Goal: Task Accomplishment & Management: Use online tool/utility

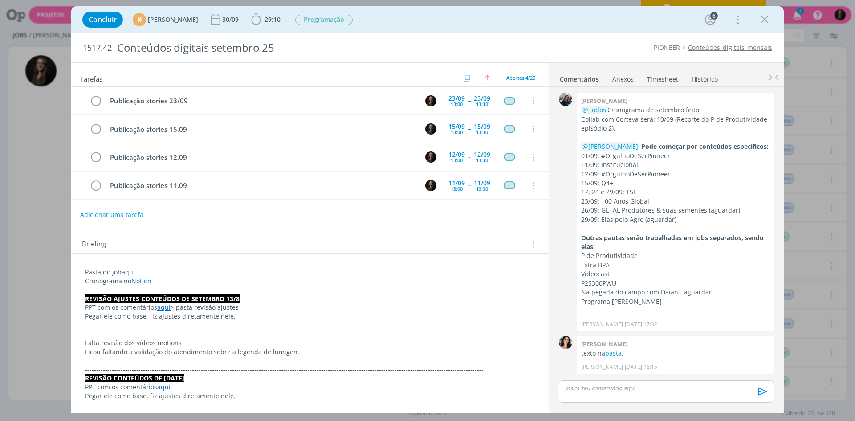
scroll to position [825, 0]
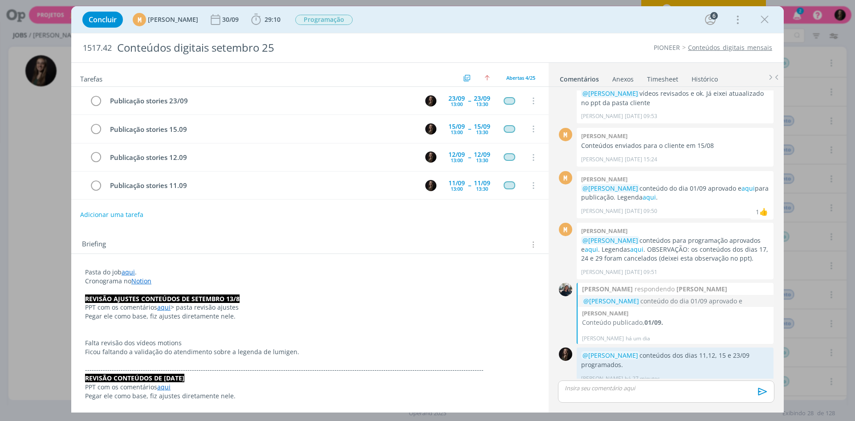
drag, startPoint x: 761, startPoint y: 25, endPoint x: 714, endPoint y: 36, distance: 48.8
click at [761, 25] on icon "dialog" at bounding box center [764, 19] width 13 height 13
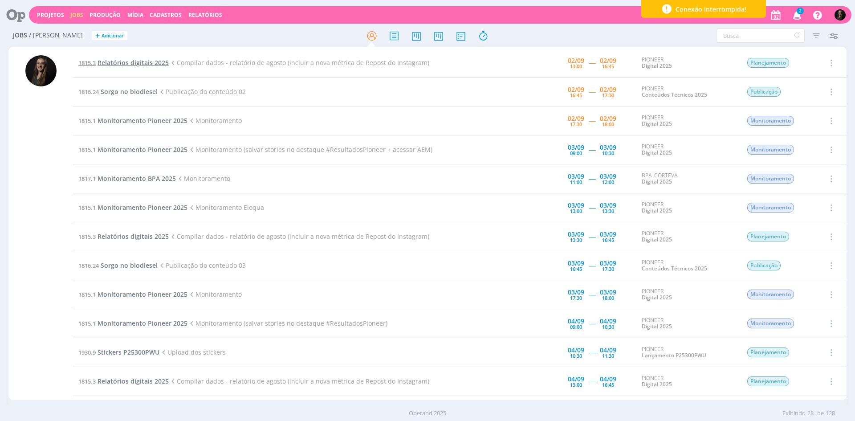
click at [158, 64] on span "Relatórios digitais 2025" at bounding box center [133, 62] width 71 height 8
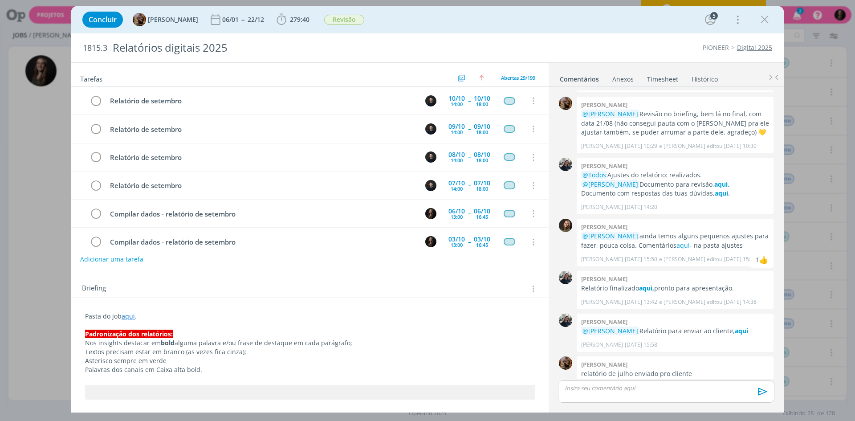
scroll to position [660, 0]
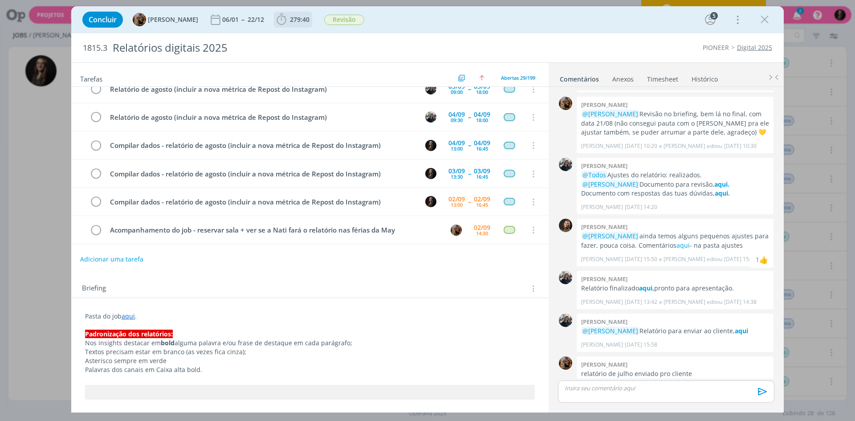
click at [282, 24] on icon "dialog" at bounding box center [281, 19] width 13 height 13
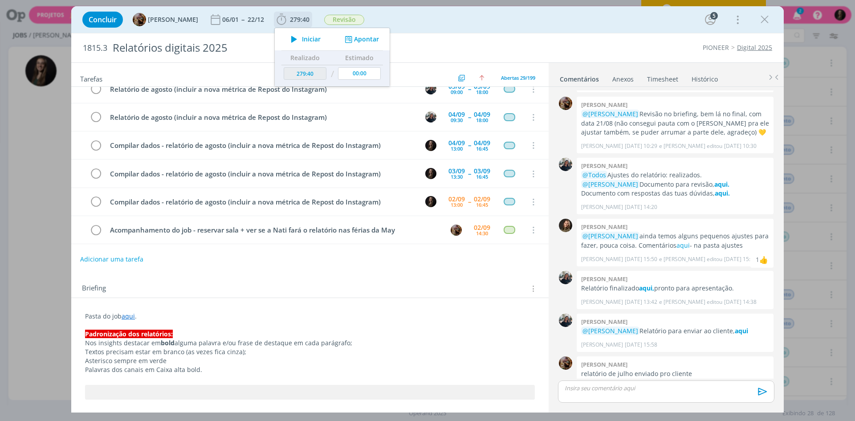
click at [329, 37] on div "Iniciar" at bounding box center [303, 39] width 57 height 12
click at [554, 34] on div "1815.3 Relatórios digitais 2025 PIONEER Digital 2025" at bounding box center [427, 47] width 712 height 29
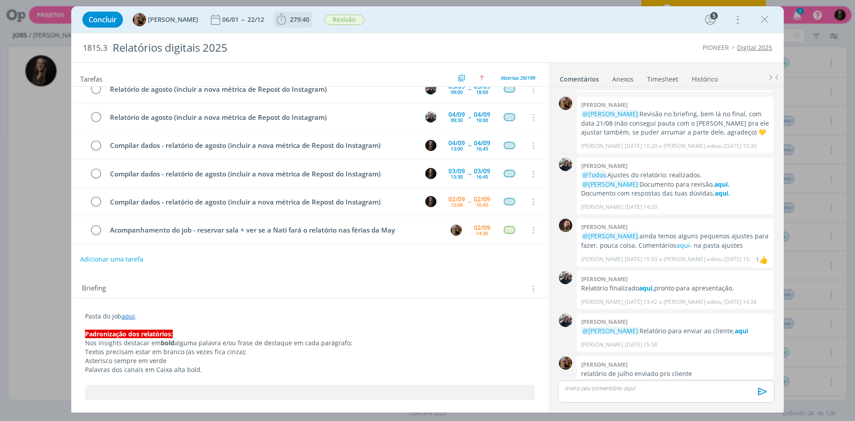
click at [297, 15] on span "279:40" at bounding box center [300, 19] width 20 height 8
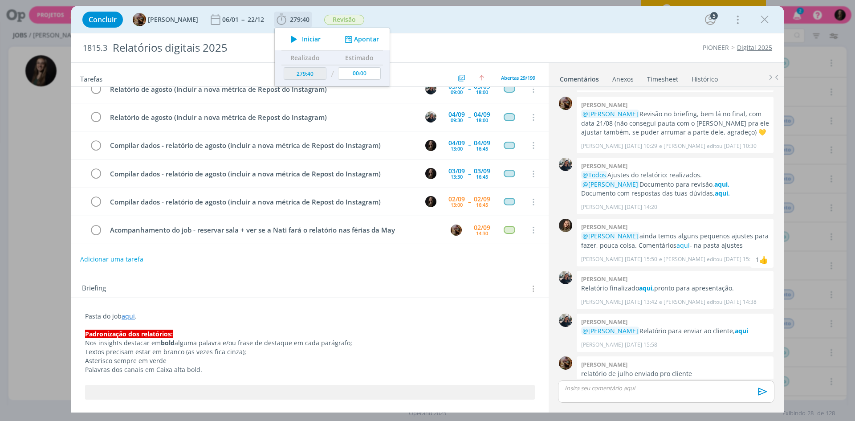
click at [302, 34] on icon "dialog" at bounding box center [294, 39] width 16 height 12
click at [457, 12] on div "Concluir [PERSON_NAME] 06/01 -- 22/12 279:40 Iniciar Apontar Data * [DATE] Hora…" at bounding box center [427, 19] width 699 height 21
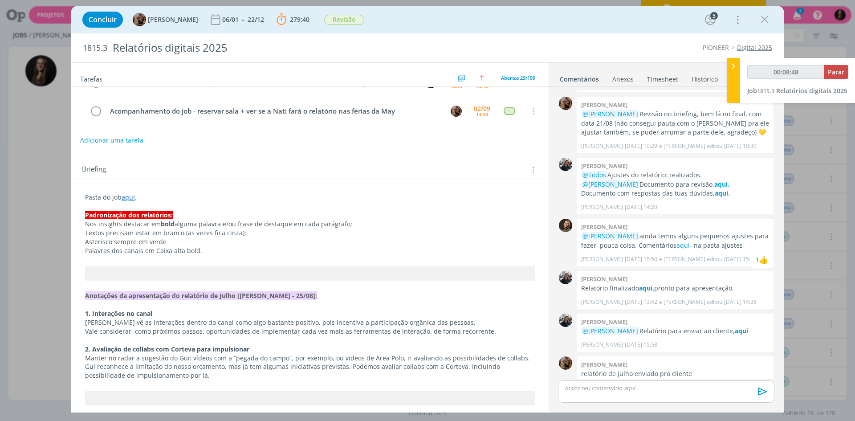
scroll to position [45, 0]
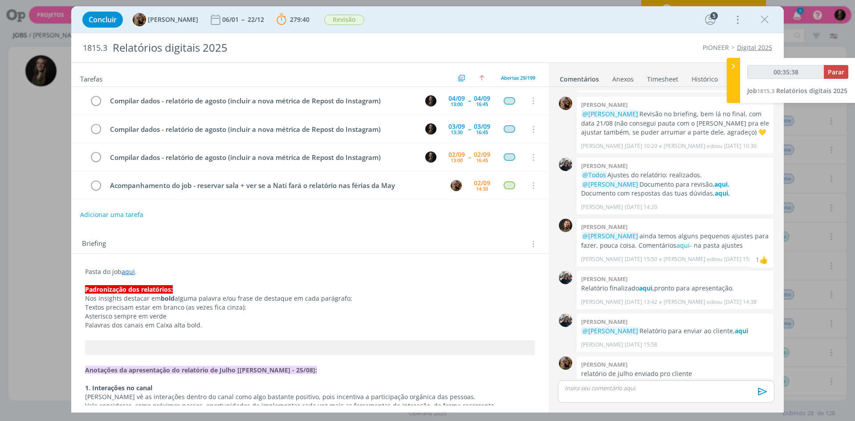
type input "00:37:28"
